Goal: Information Seeking & Learning: Learn about a topic

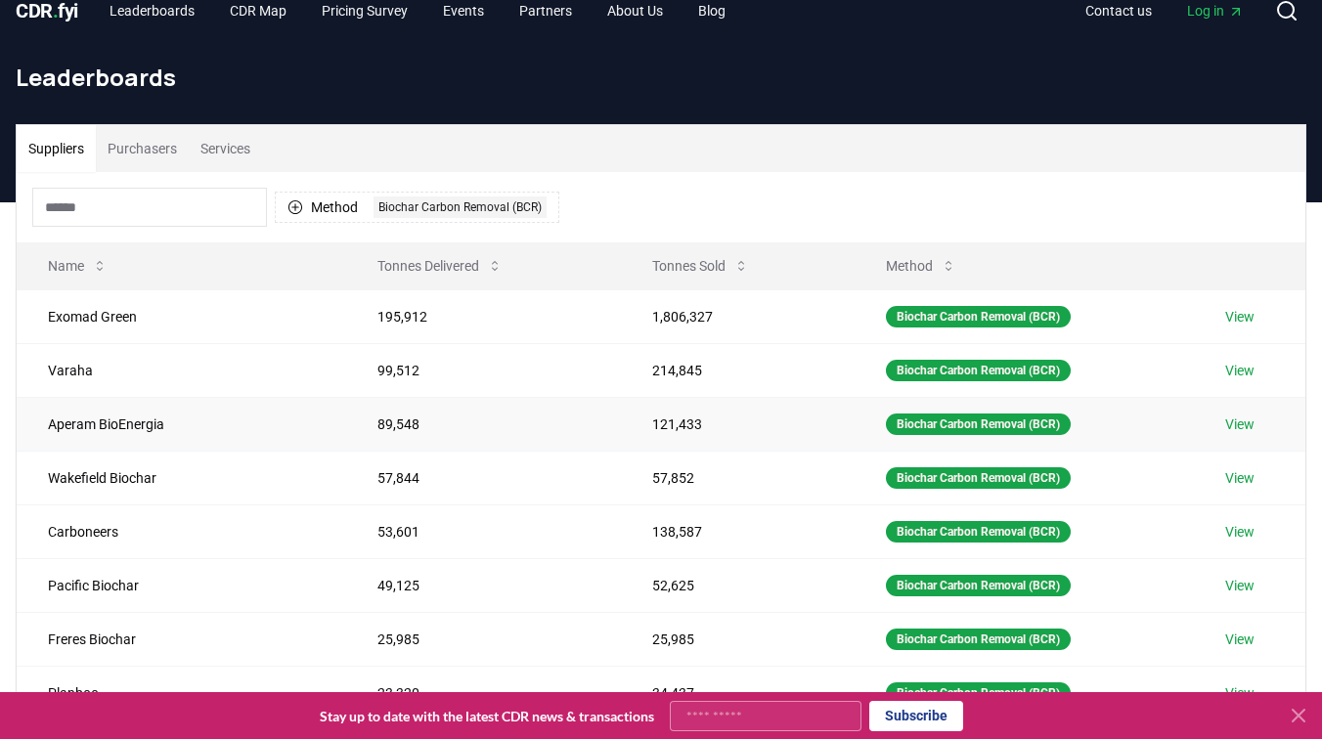
scroll to position [18, 0]
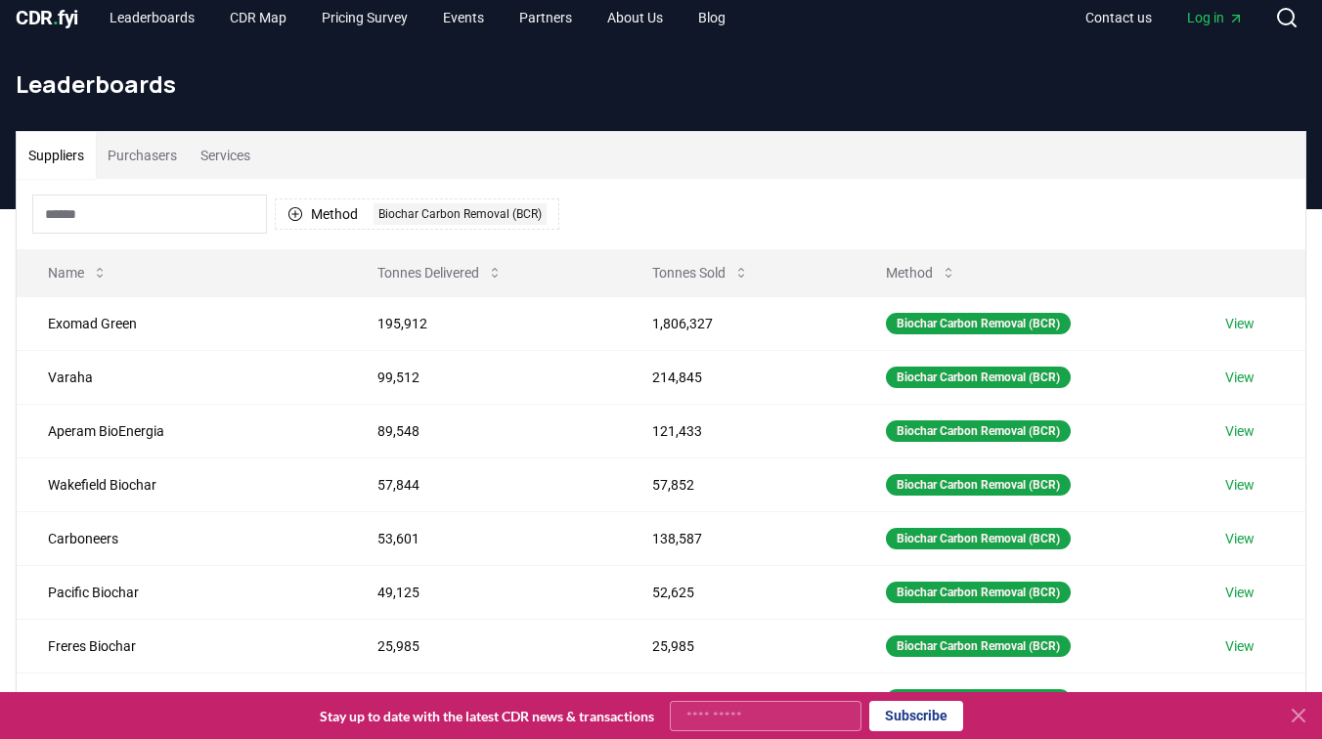
click at [1300, 720] on icon at bounding box center [1298, 715] width 23 height 23
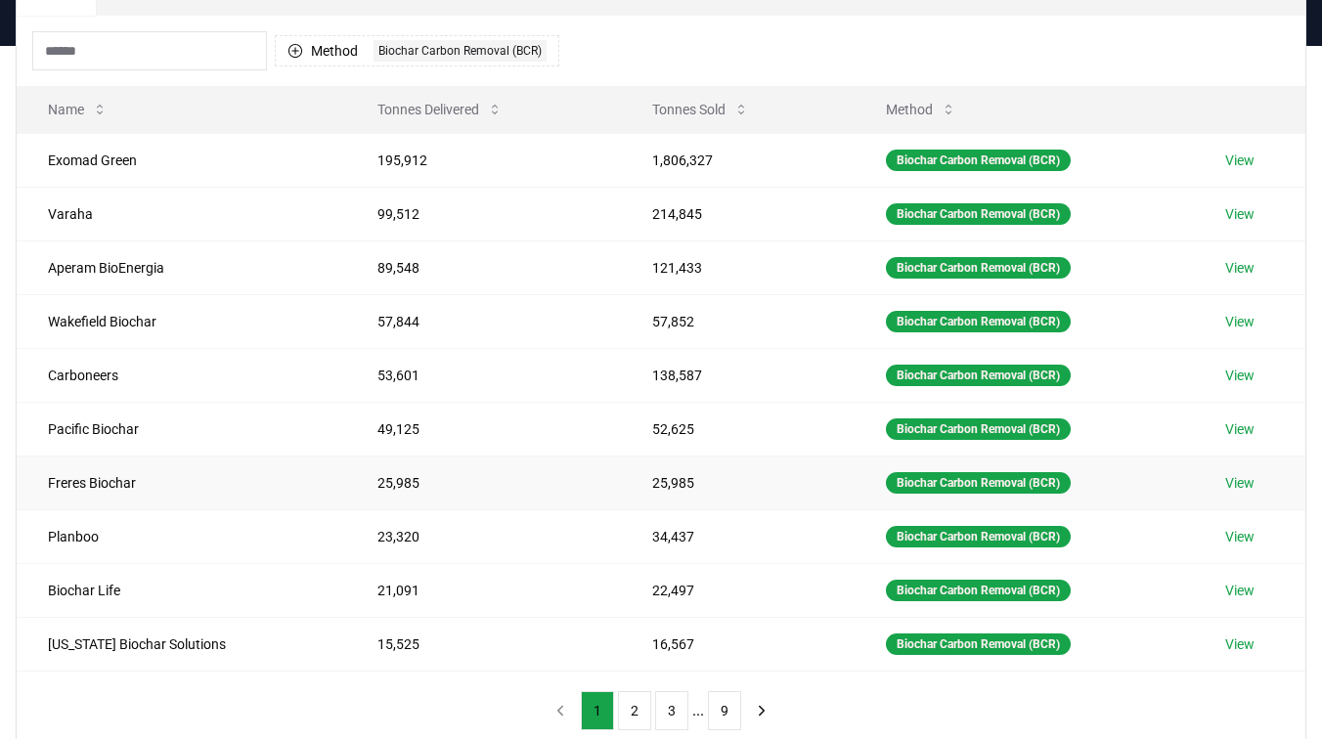
scroll to position [179, 0]
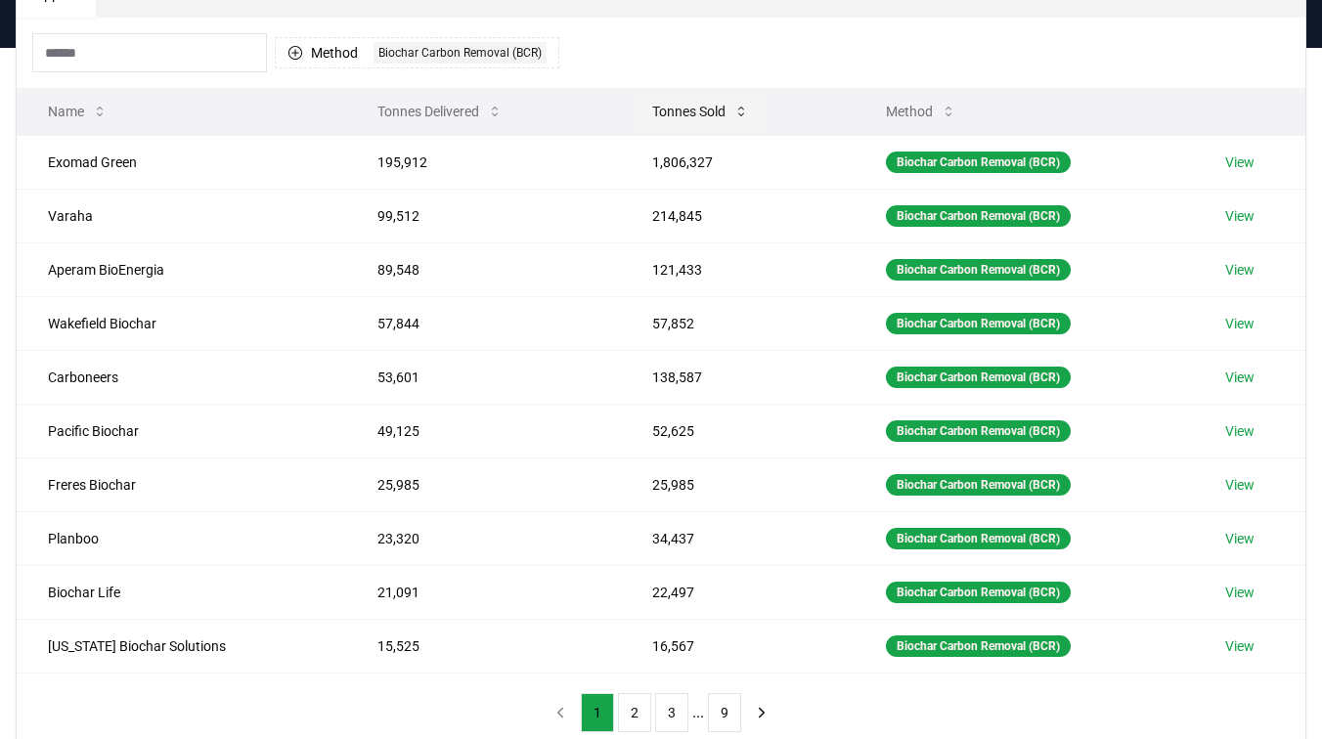
click at [734, 117] on icon at bounding box center [742, 112] width 16 height 16
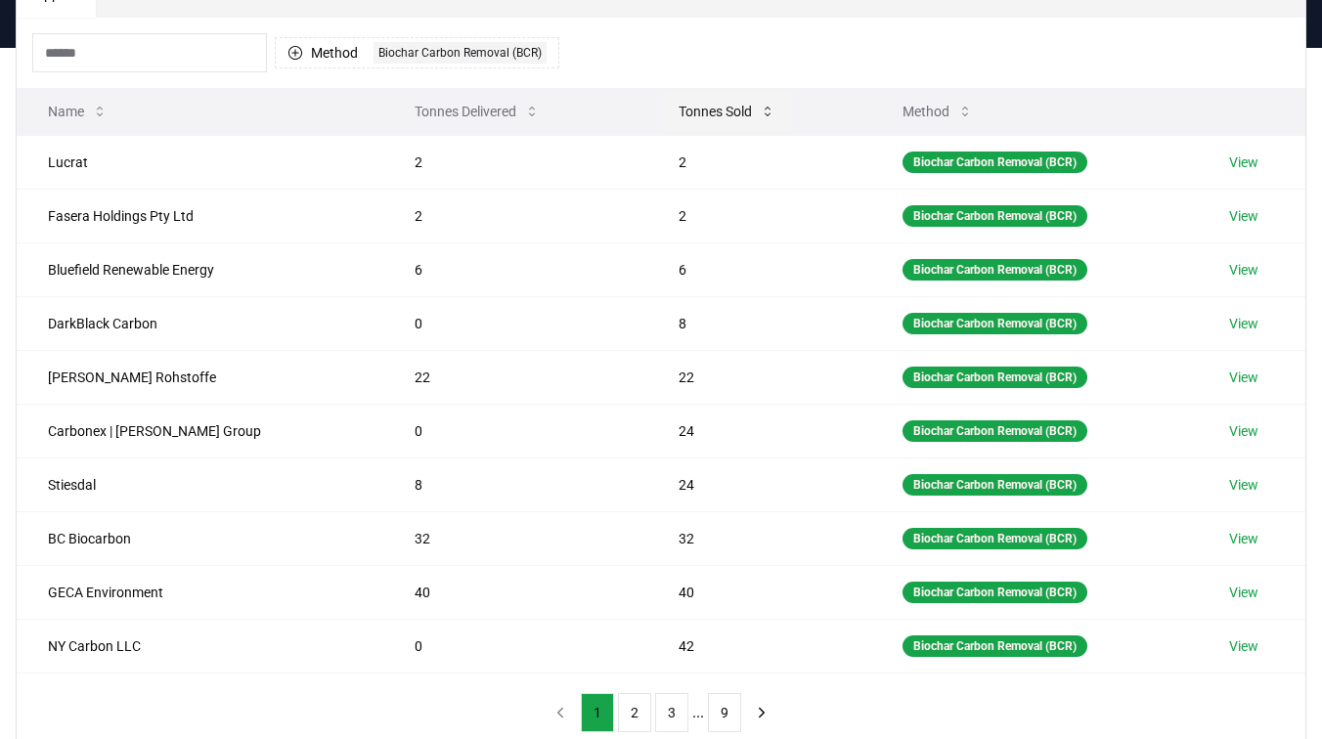
click at [760, 107] on icon at bounding box center [768, 112] width 16 height 16
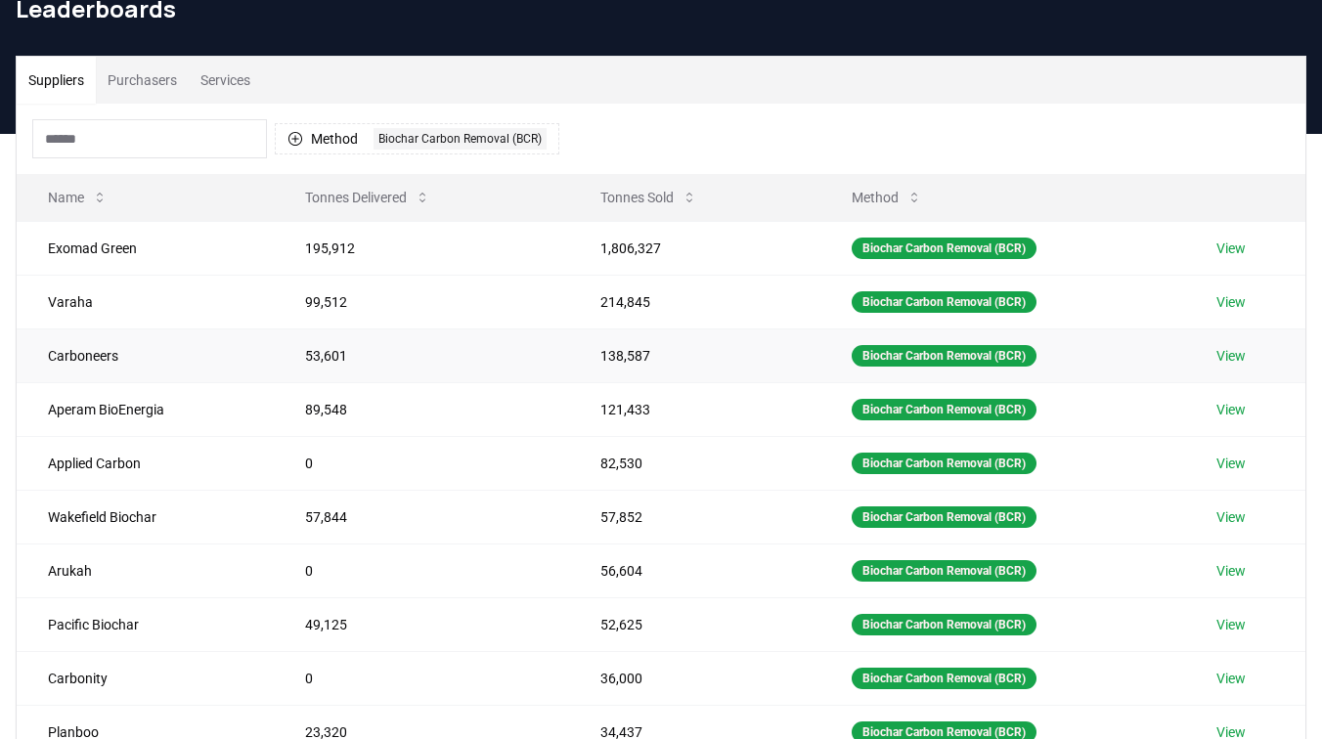
scroll to position [92, 0]
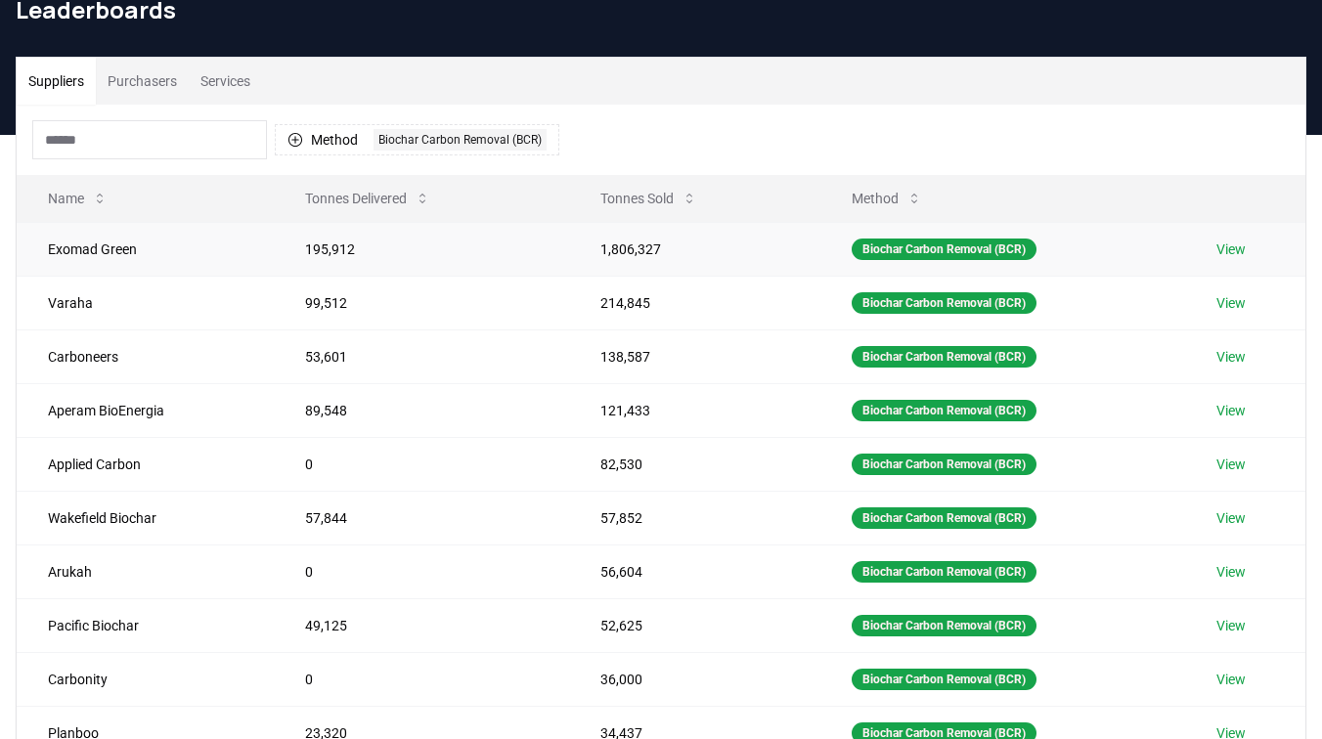
click at [1235, 247] on link "View" at bounding box center [1231, 250] width 29 height 20
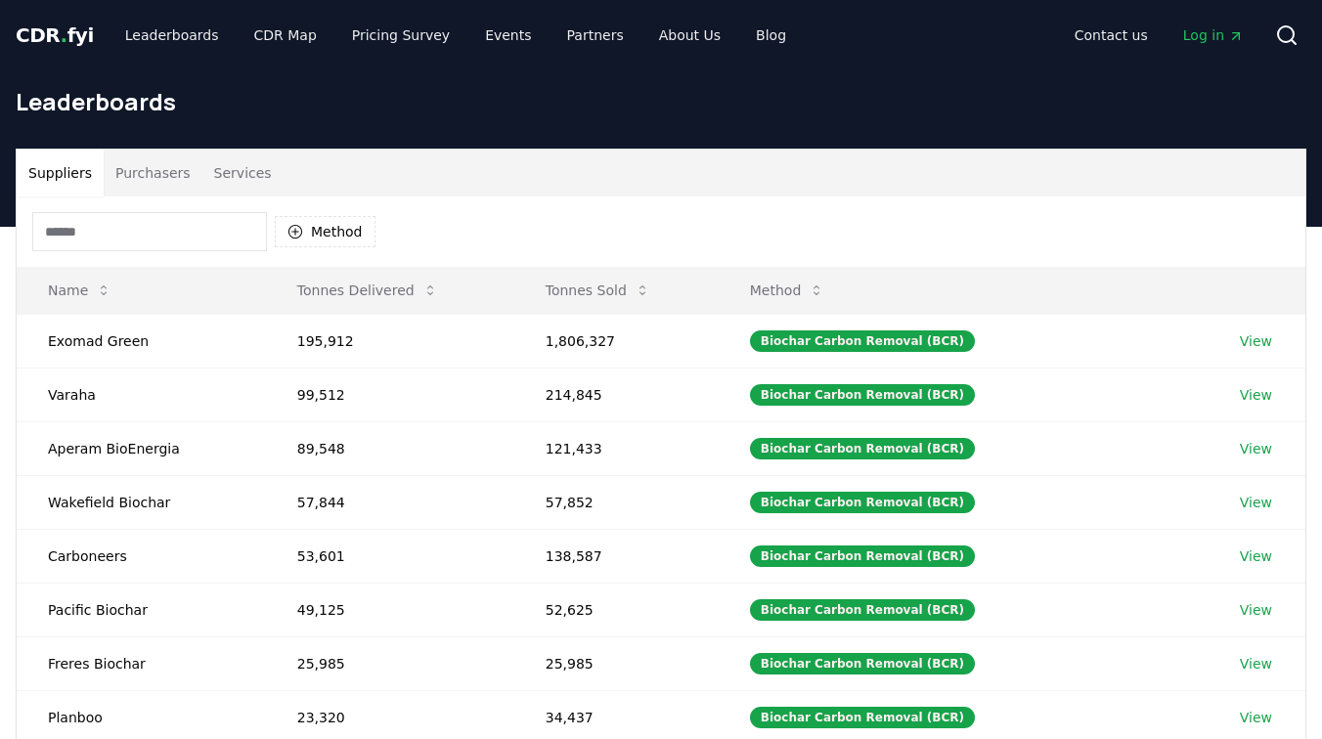
scroll to position [92, 0]
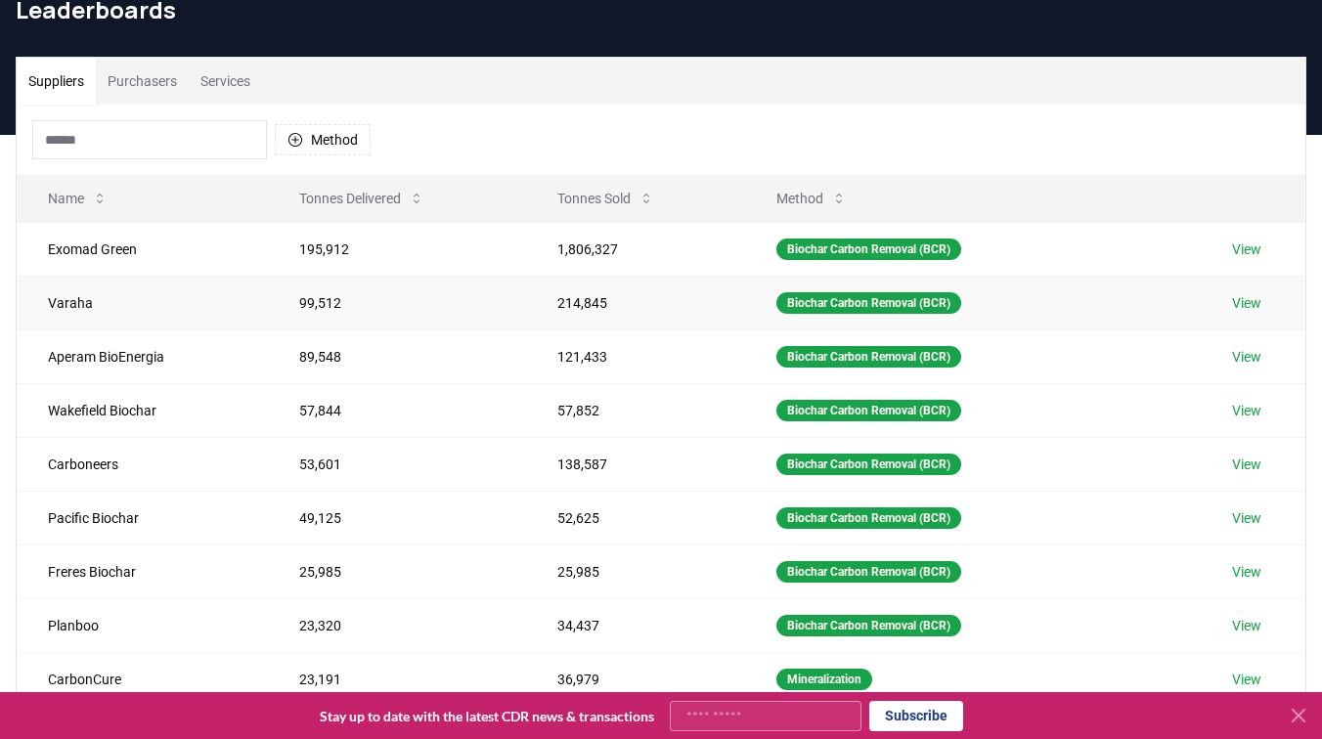
click at [1260, 308] on link "View" at bounding box center [1246, 303] width 29 height 20
